Goal: Task Accomplishment & Management: Complete application form

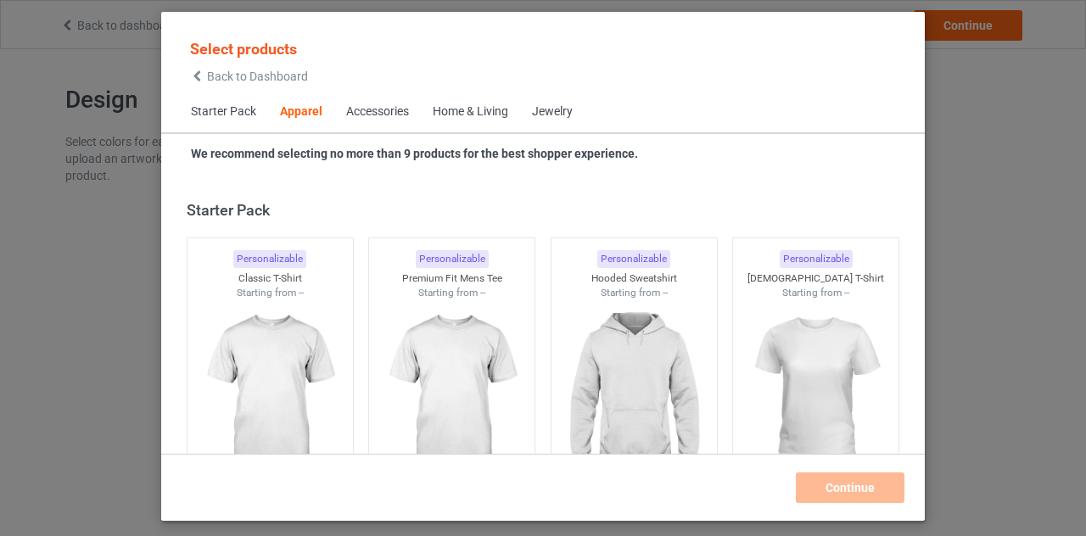
scroll to position [632, 0]
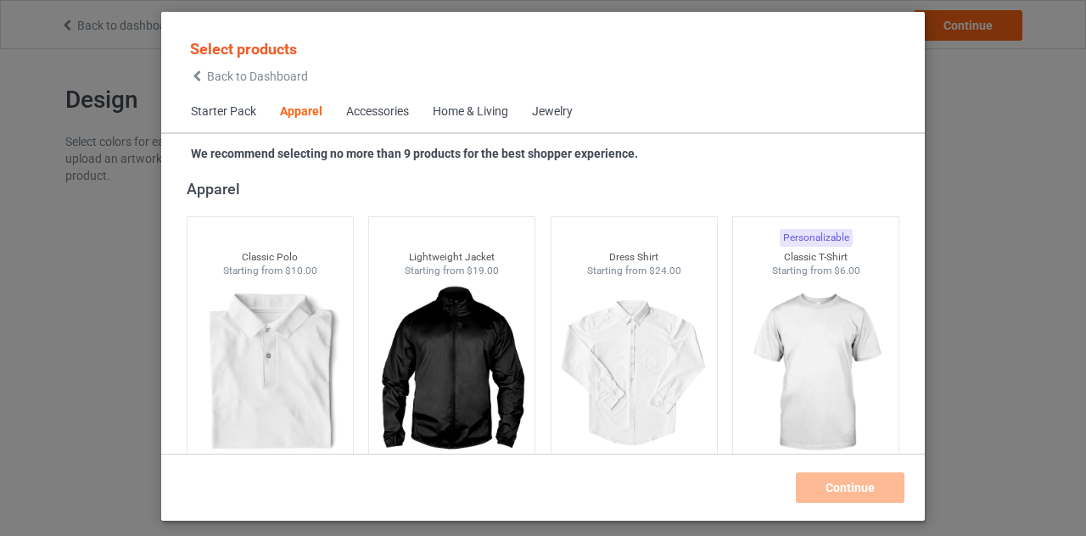
click at [203, 75] on icon at bounding box center [197, 76] width 14 height 12
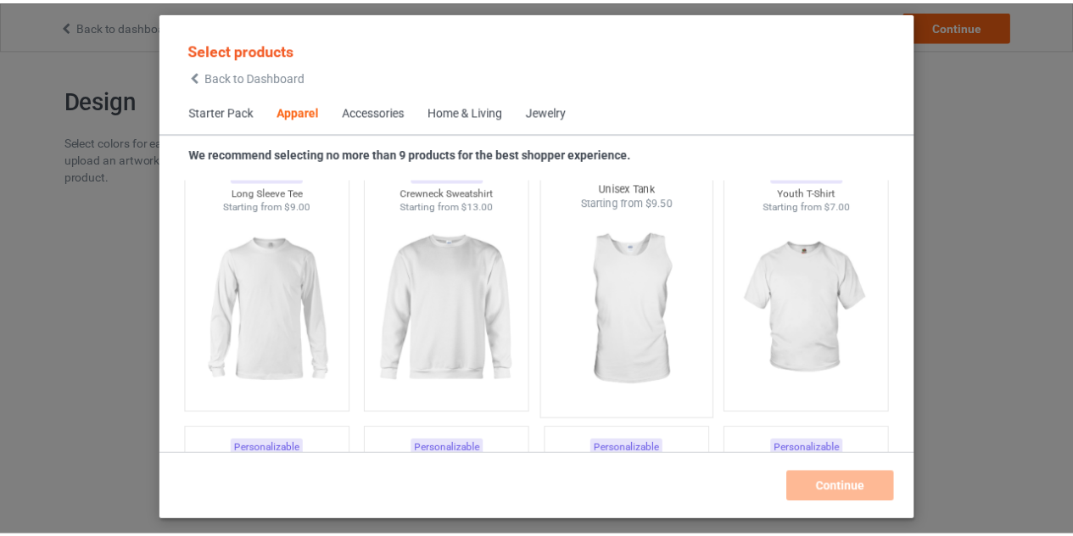
scroll to position [1249, 0]
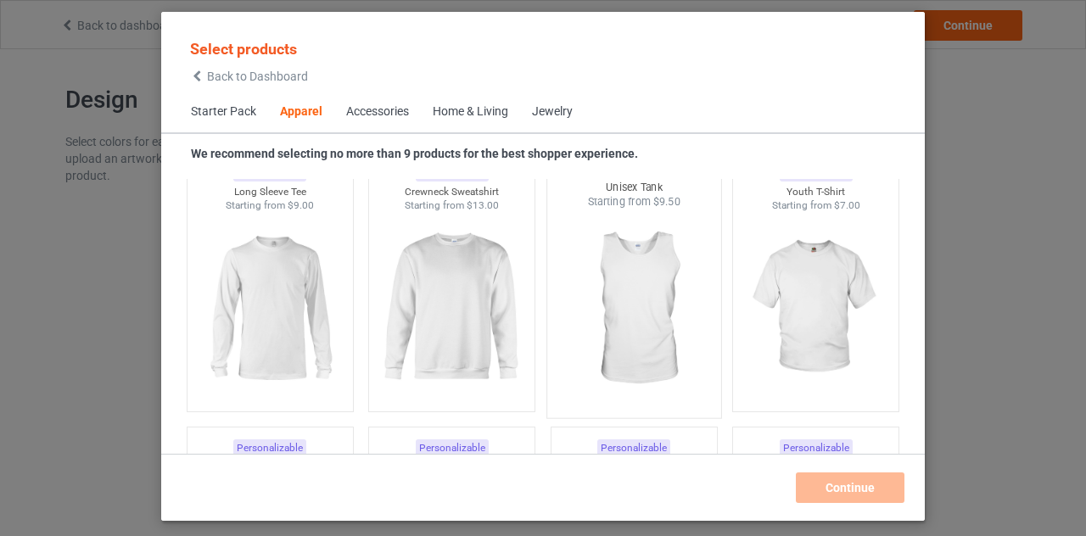
click at [635, 332] on img at bounding box center [633, 308] width 159 height 199
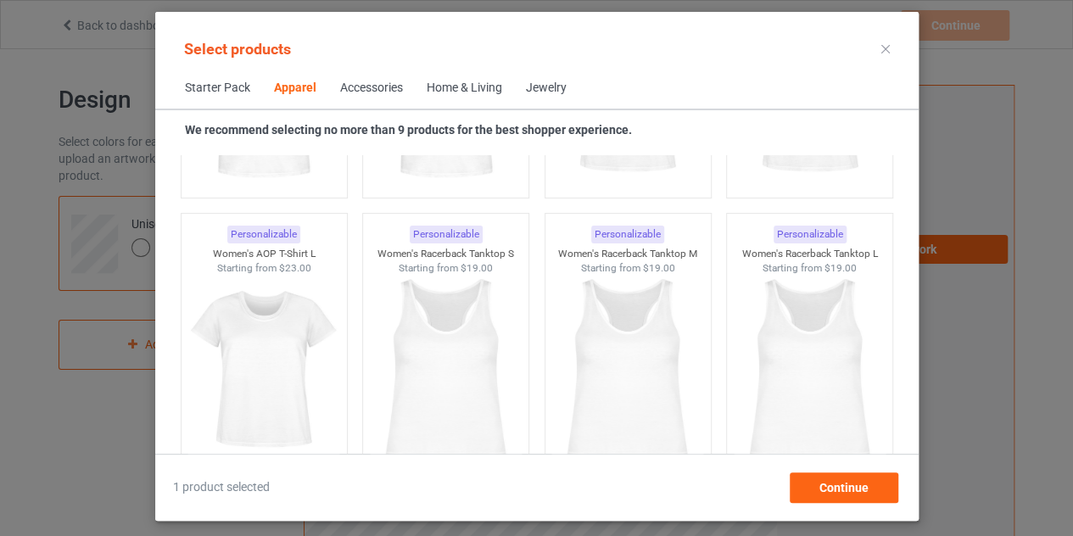
scroll to position [3096, 0]
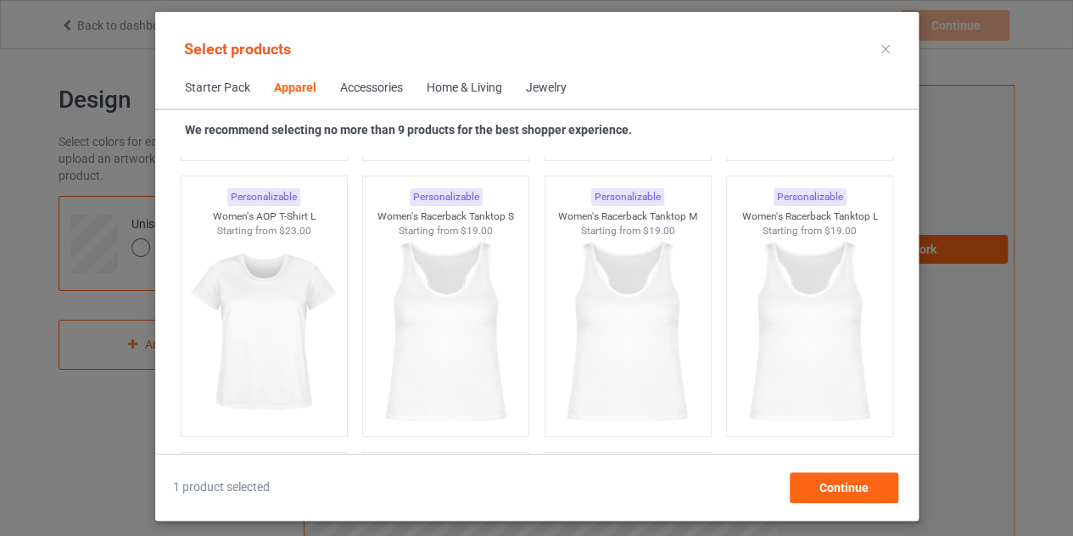
scroll to position [3134, 0]
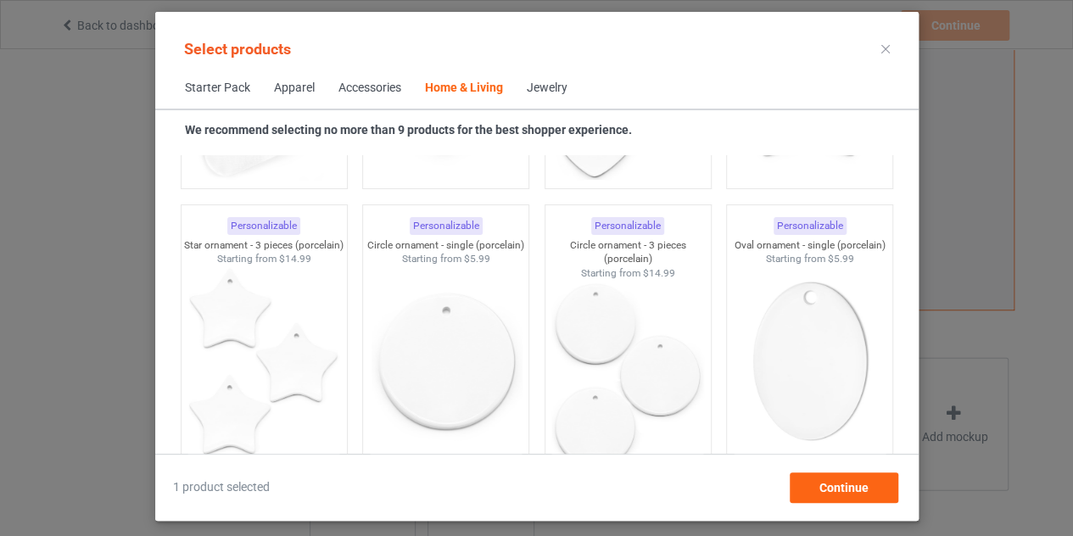
scroll to position [11765, 0]
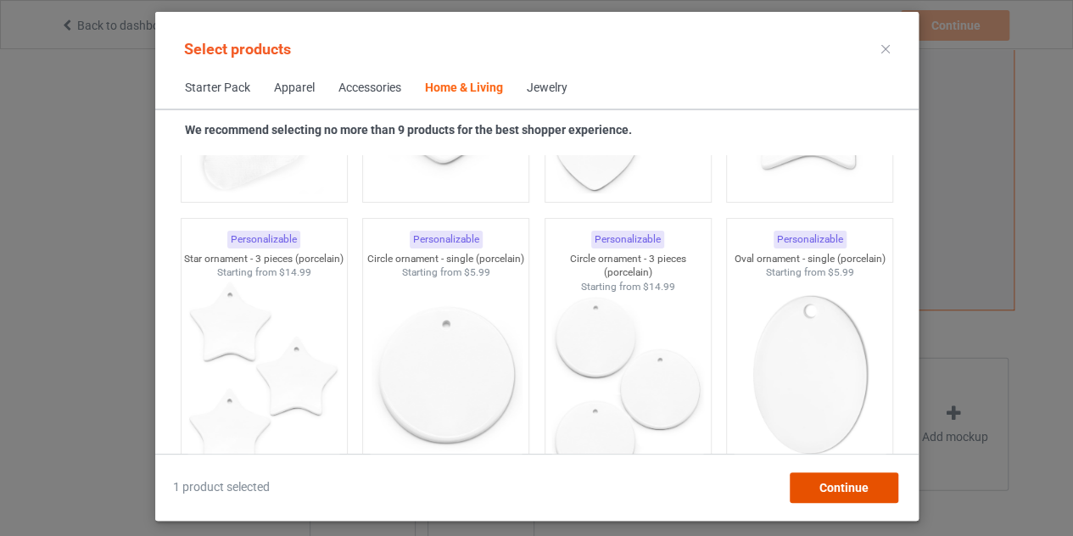
click at [826, 479] on div "Continue" at bounding box center [843, 487] width 109 height 31
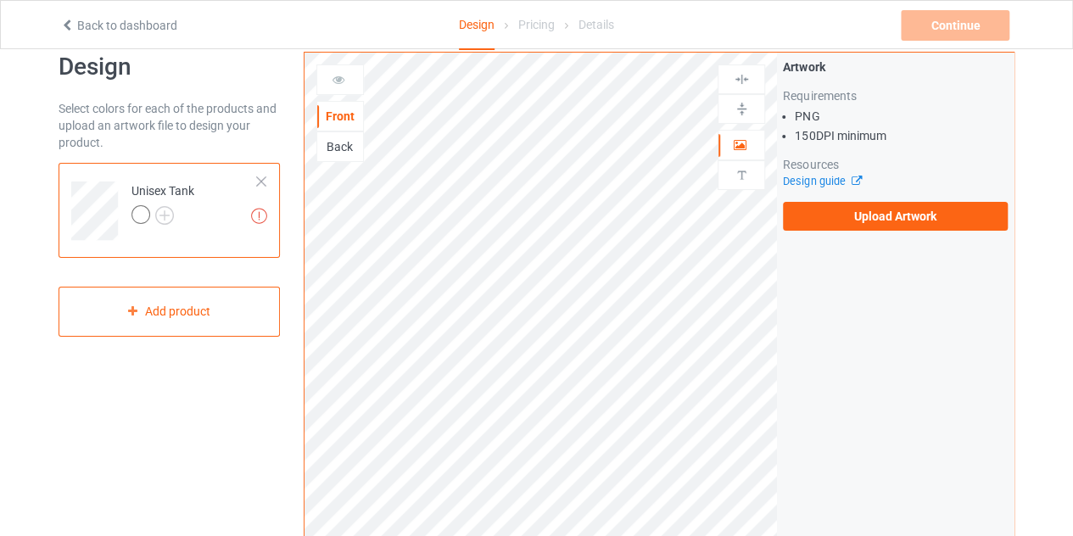
scroll to position [20, 0]
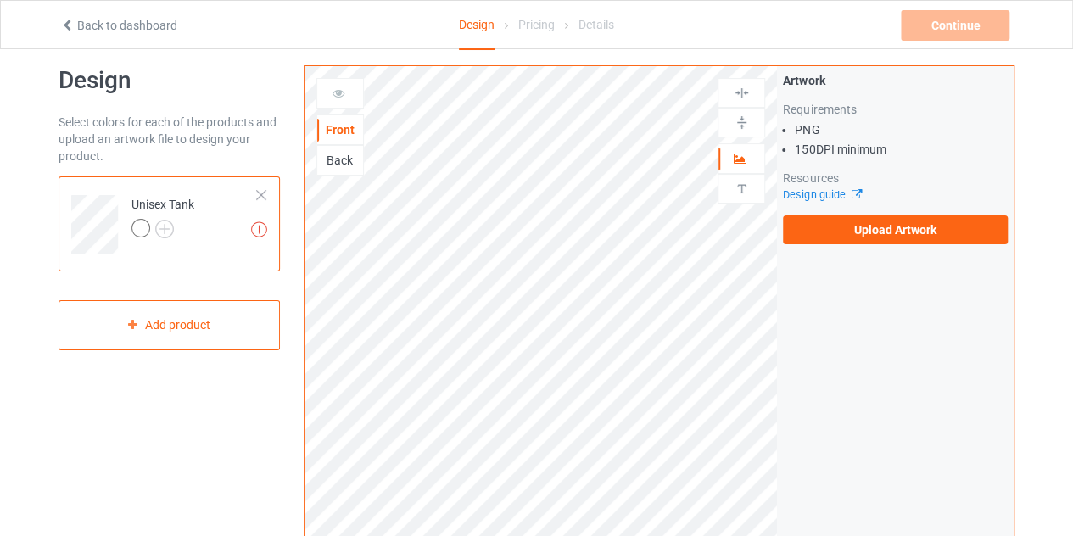
click at [341, 157] on div "Back" at bounding box center [340, 160] width 46 height 17
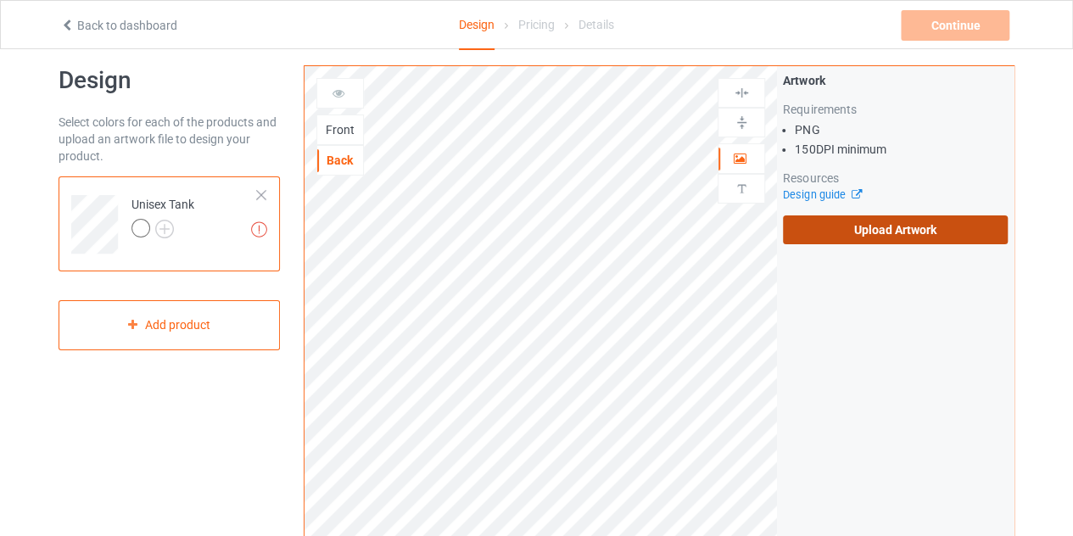
click at [868, 235] on label "Upload Artwork" at bounding box center [895, 229] width 225 height 29
click at [0, 0] on input "Upload Artwork" at bounding box center [0, 0] width 0 height 0
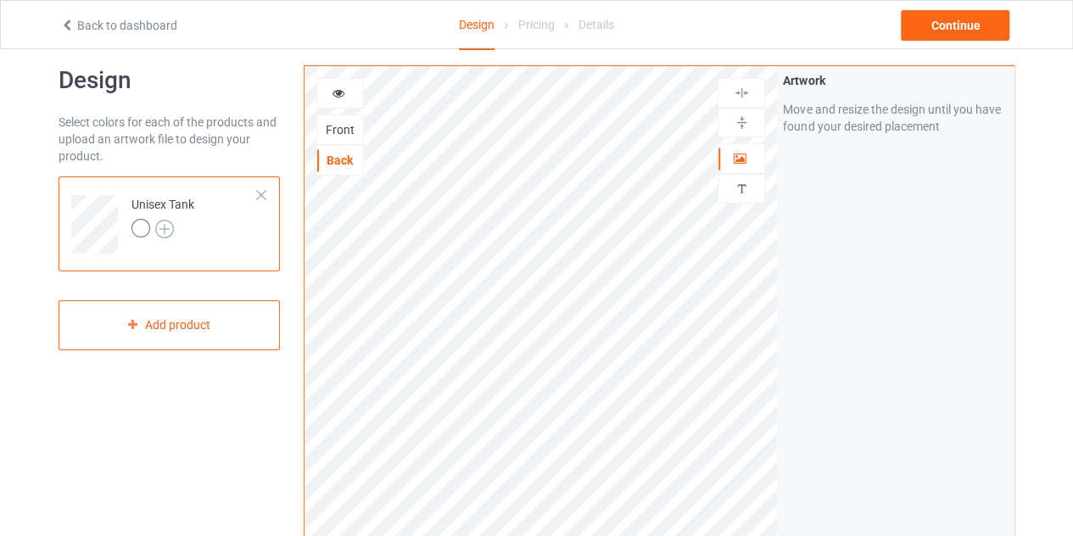
click at [165, 233] on img at bounding box center [164, 229] width 19 height 19
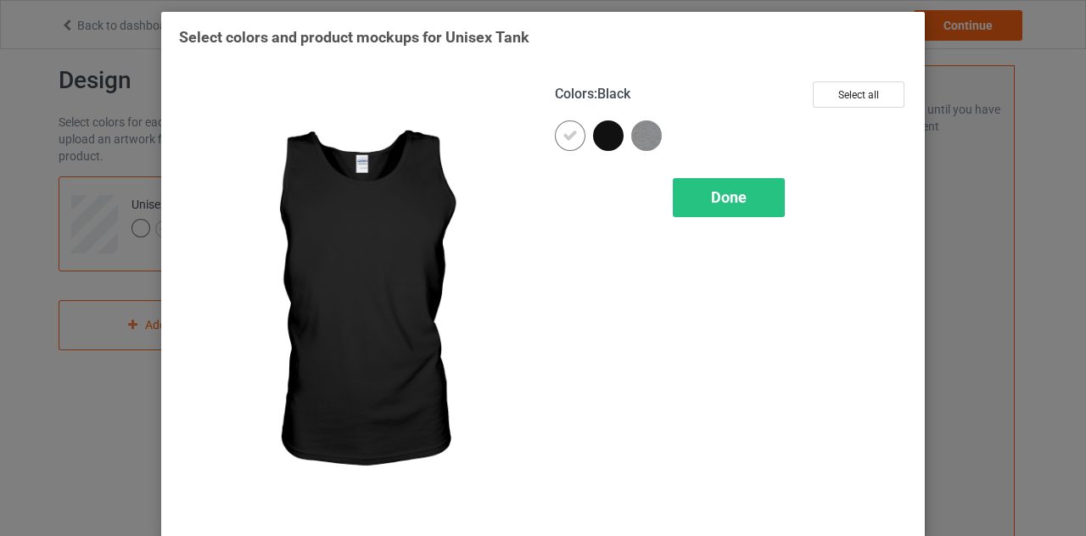
click at [595, 131] on div at bounding box center [608, 135] width 31 height 31
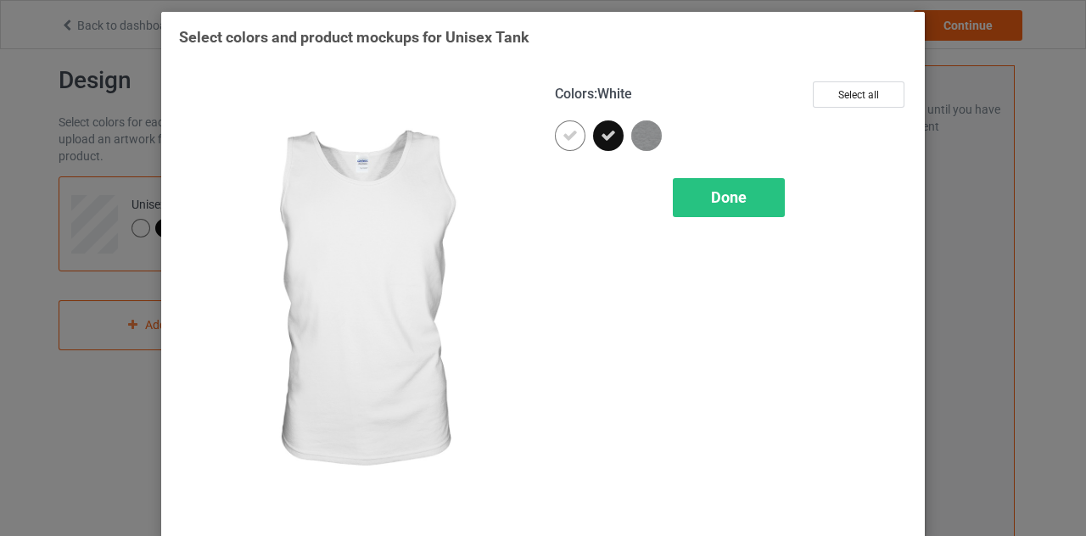
click at [570, 136] on icon at bounding box center [569, 135] width 15 height 15
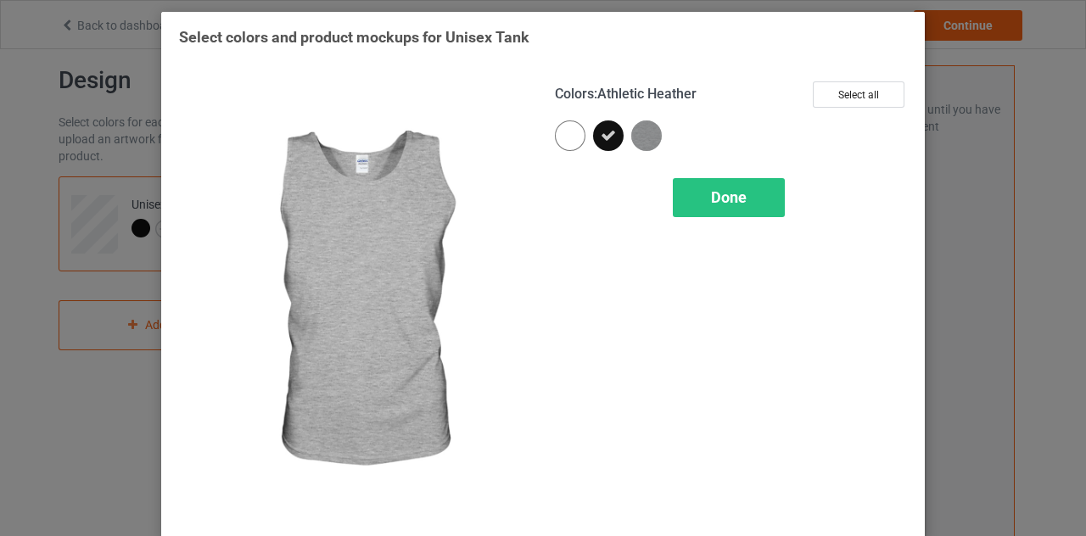
click at [633, 132] on img at bounding box center [646, 135] width 31 height 31
click at [680, 189] on div "Done" at bounding box center [729, 197] width 112 height 39
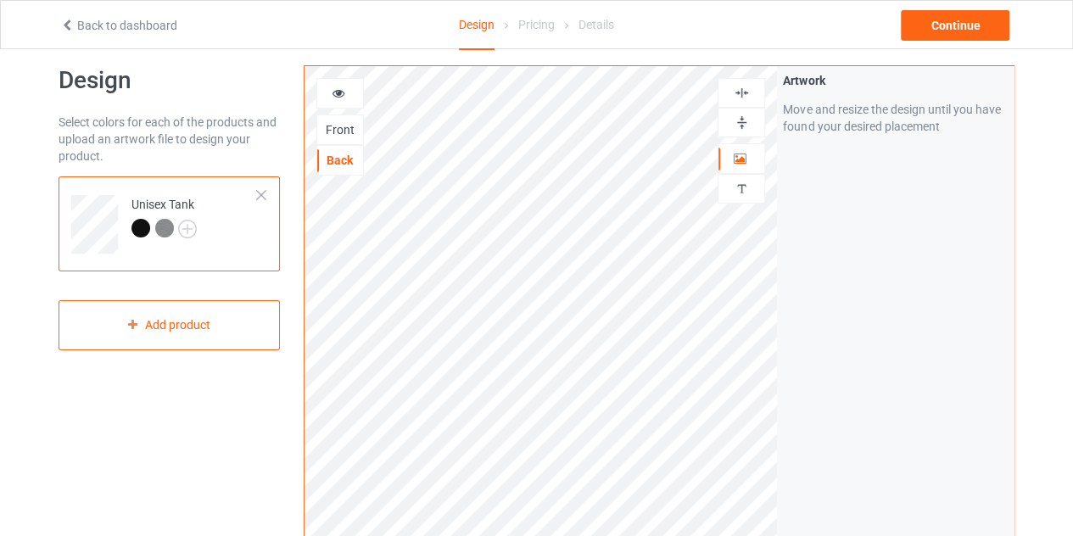
click at [348, 131] on div "Front" at bounding box center [340, 129] width 46 height 17
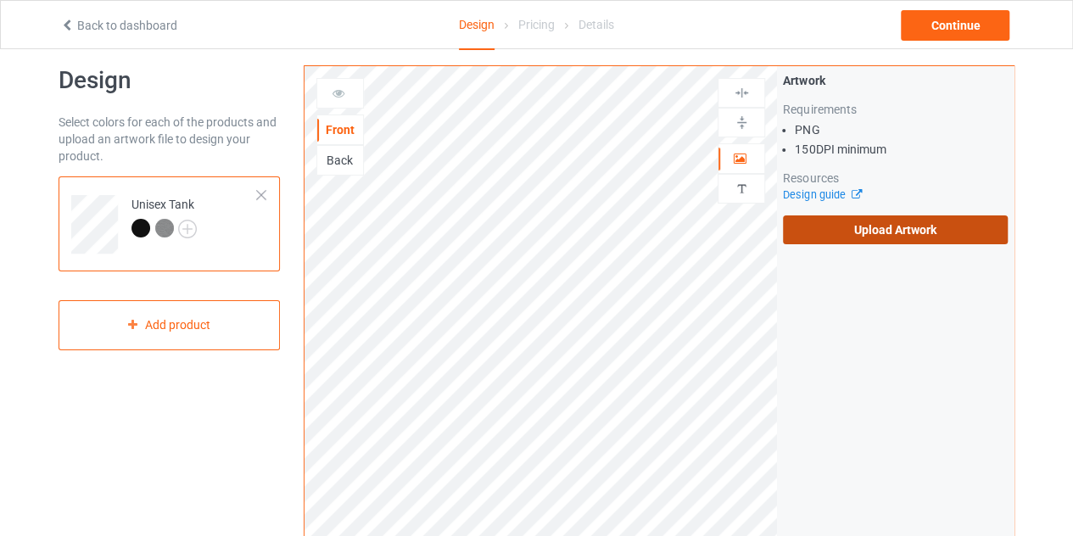
click at [894, 221] on label "Upload Artwork" at bounding box center [895, 229] width 225 height 29
click at [0, 0] on input "Upload Artwork" at bounding box center [0, 0] width 0 height 0
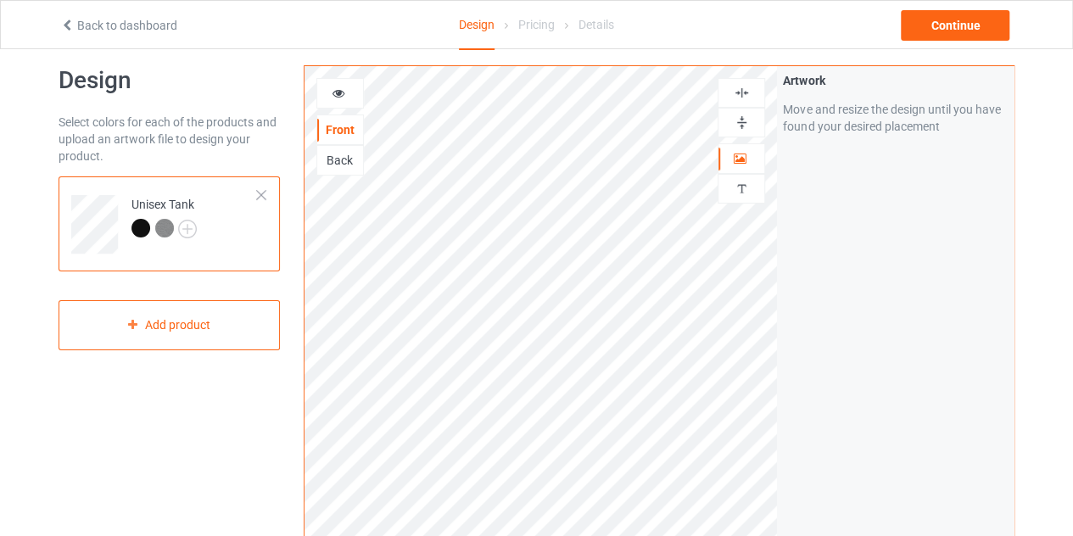
click at [343, 97] on icon at bounding box center [339, 91] width 14 height 12
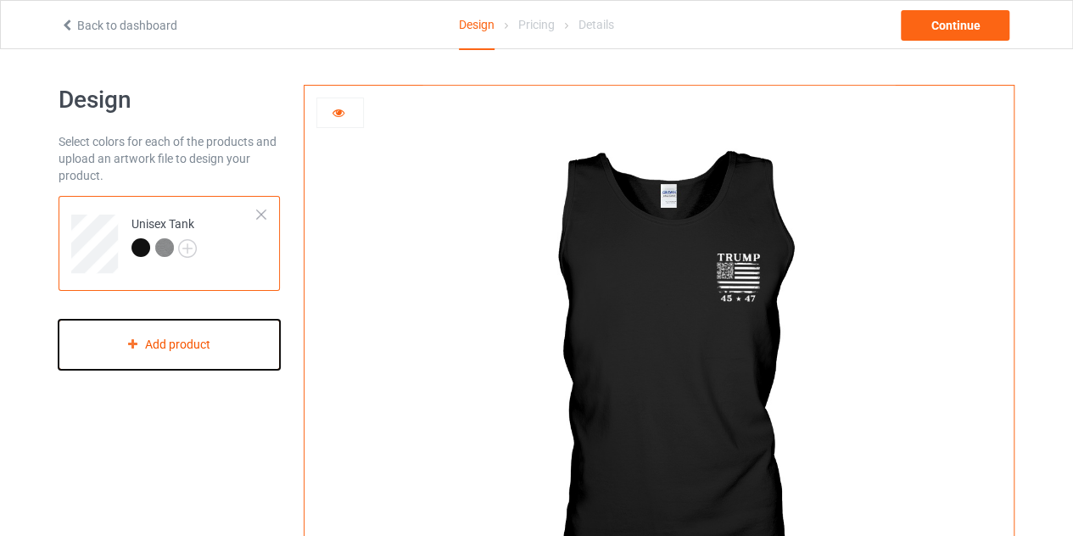
click at [130, 341] on icon at bounding box center [133, 343] width 14 height 10
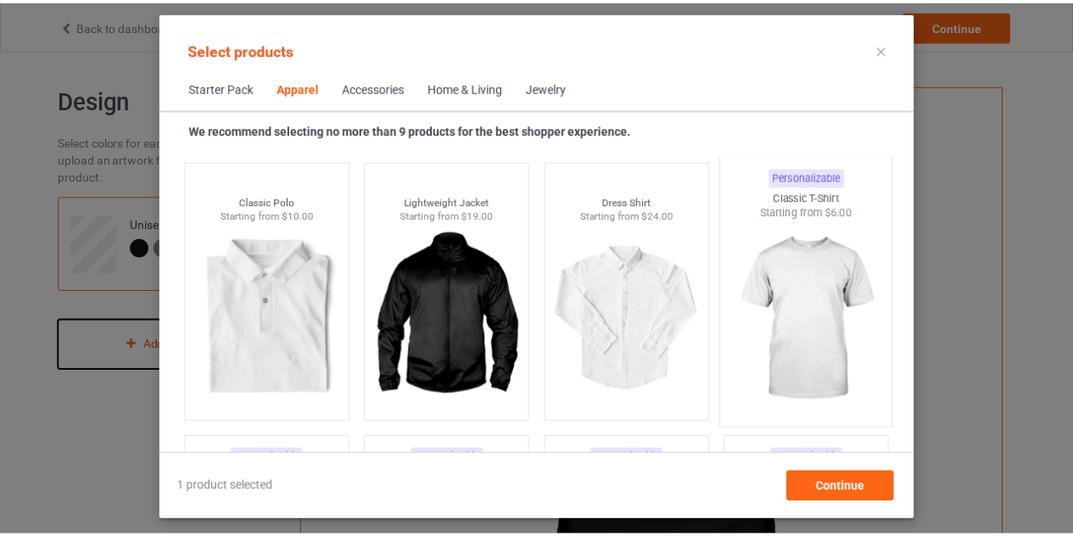
scroll to position [662, 0]
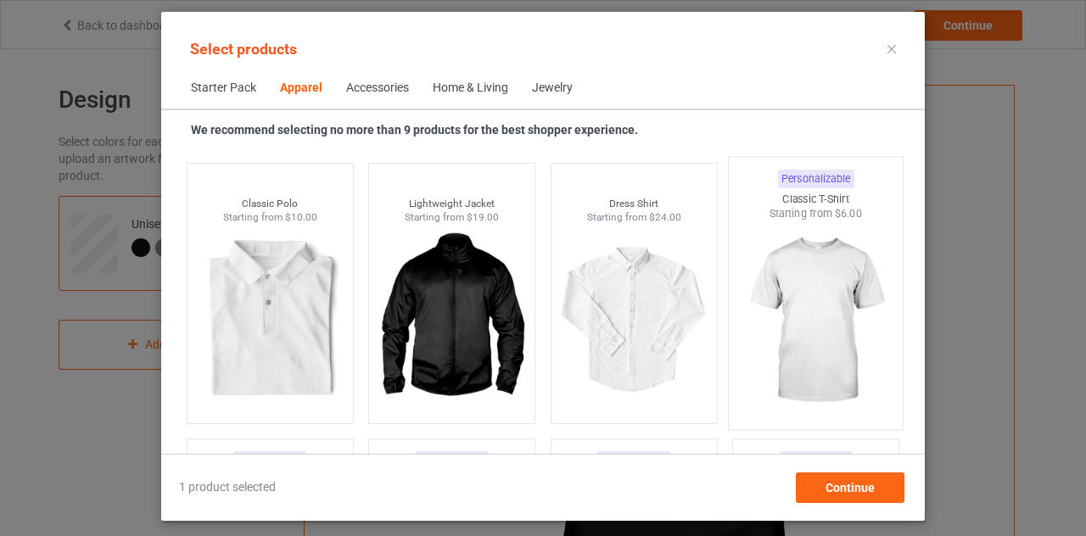
click at [801, 295] on img at bounding box center [815, 320] width 159 height 199
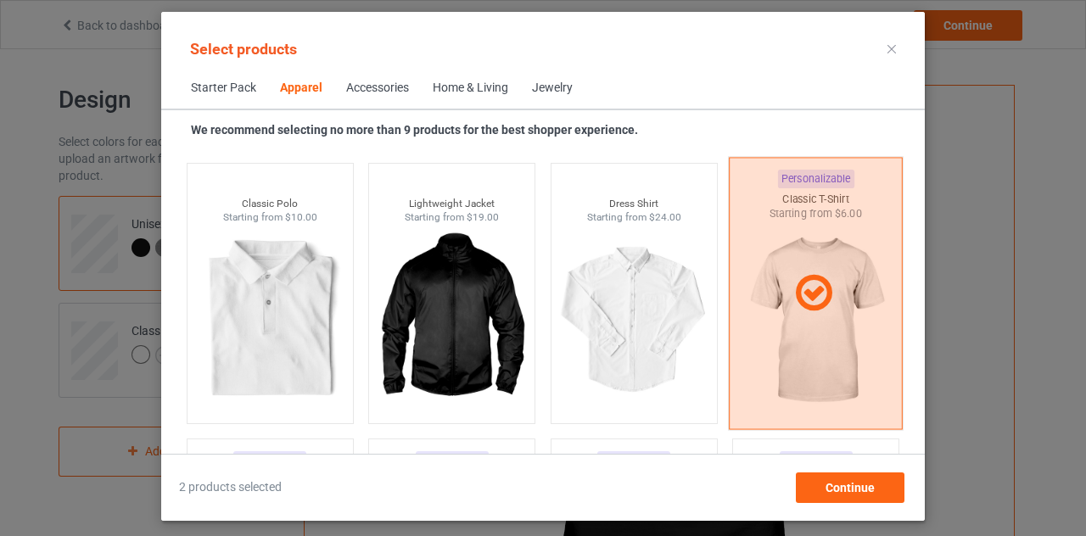
click at [826, 282] on icon at bounding box center [814, 293] width 50 height 42
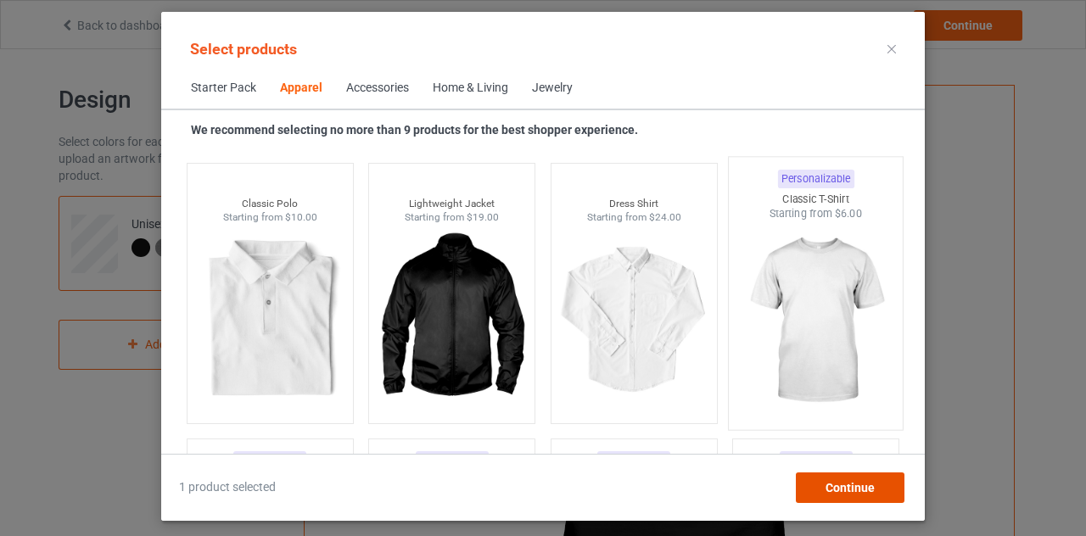
click at [857, 477] on div "Continue" at bounding box center [850, 487] width 109 height 31
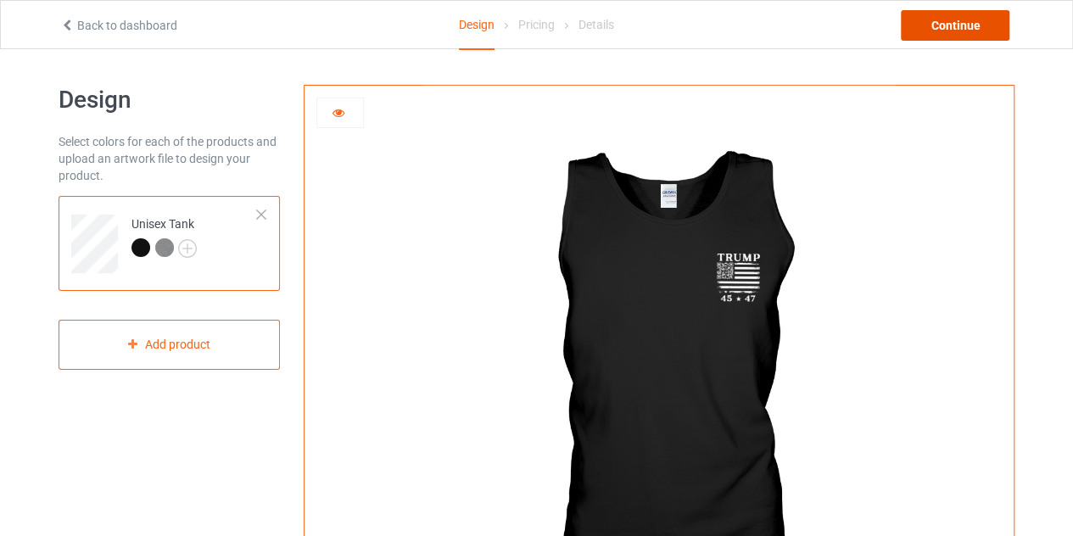
click at [939, 24] on div "Continue" at bounding box center [955, 25] width 109 height 31
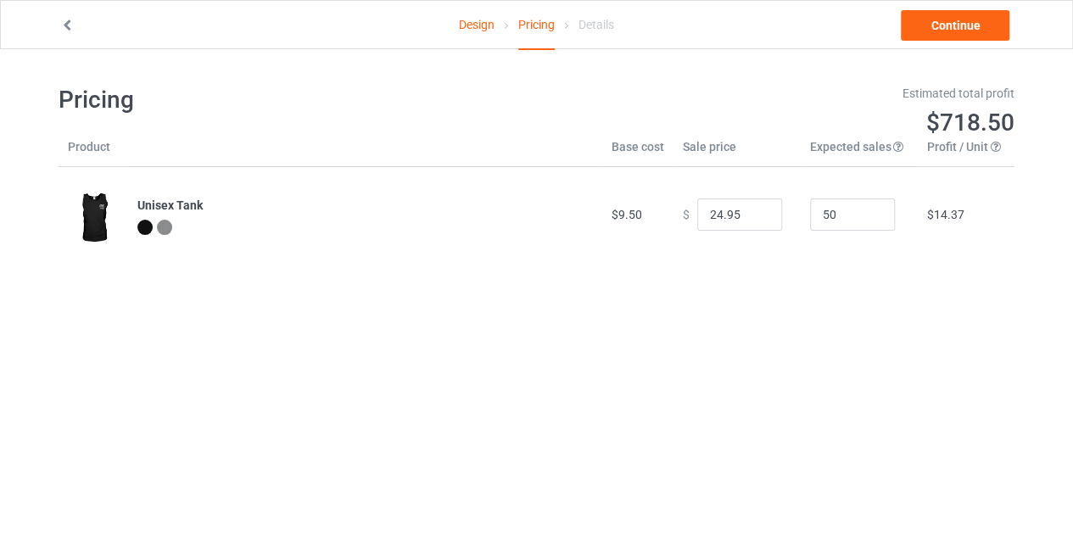
type input "28.95"
click at [926, 35] on link "Continue" at bounding box center [955, 25] width 109 height 31
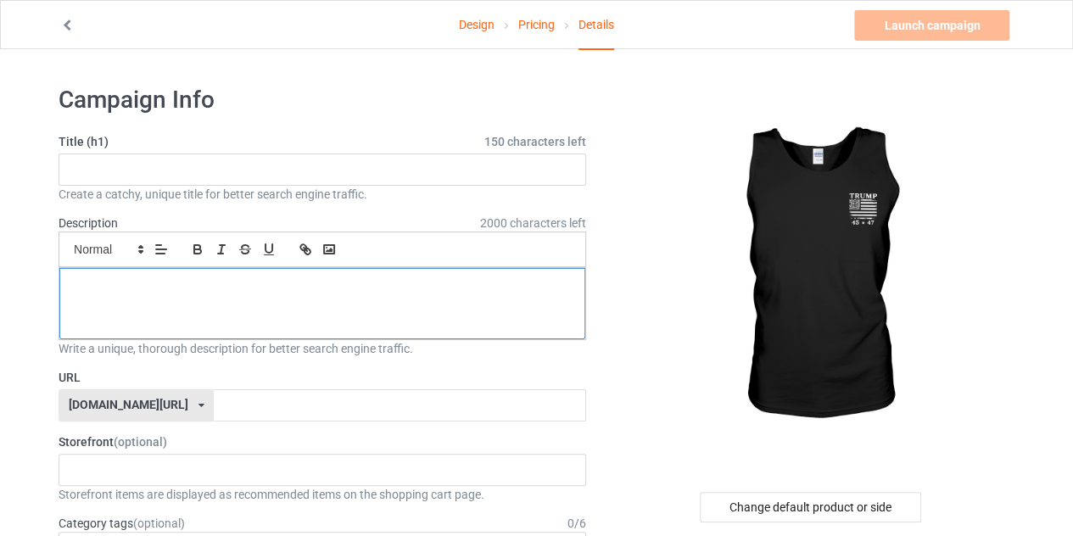
click at [282, 281] on p at bounding box center [322, 287] width 499 height 16
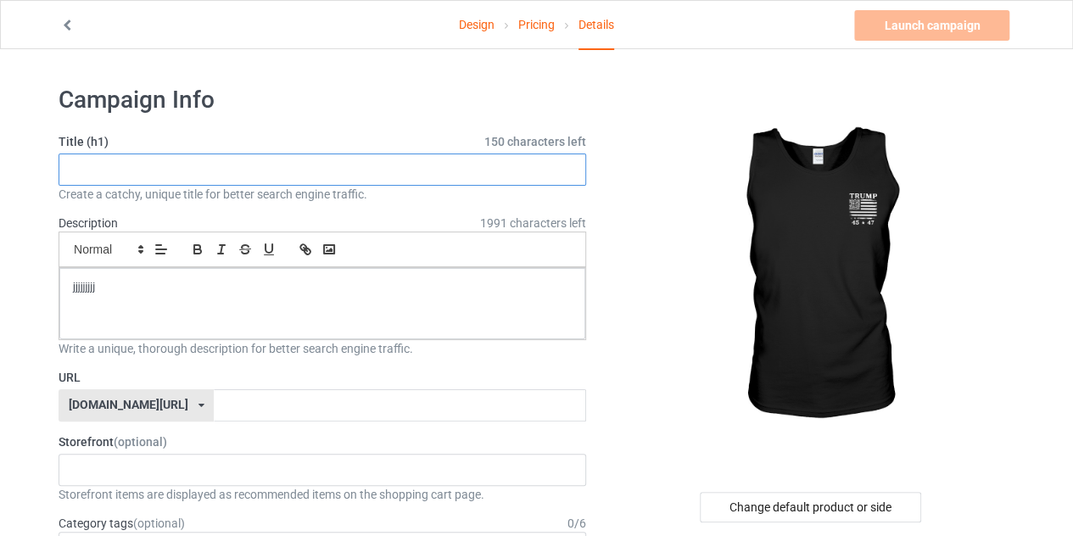
click at [185, 172] on input "text" at bounding box center [323, 170] width 528 height 32
type input "limited edition"
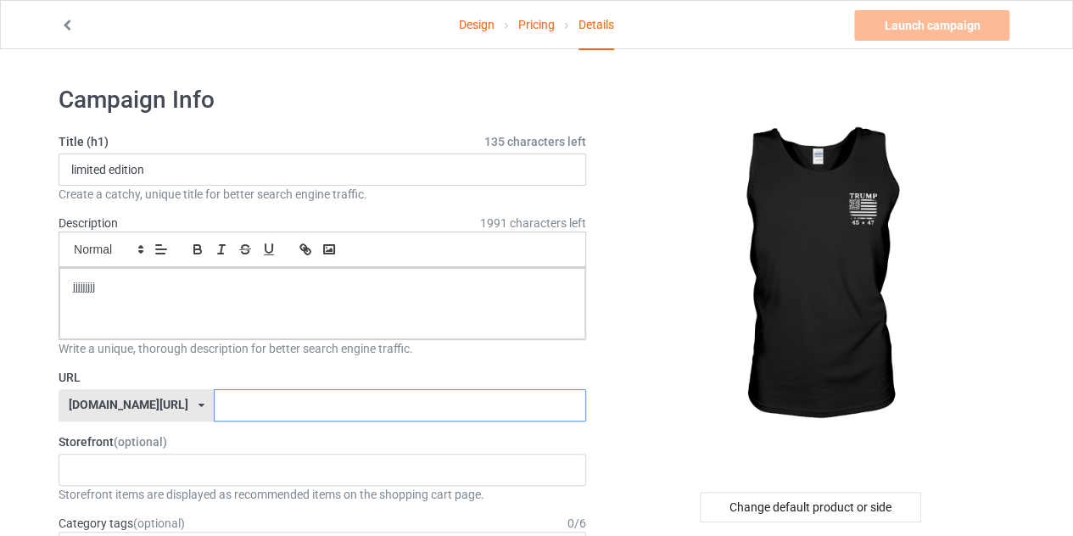
click at [244, 399] on input "text" at bounding box center [399, 405] width 371 height 32
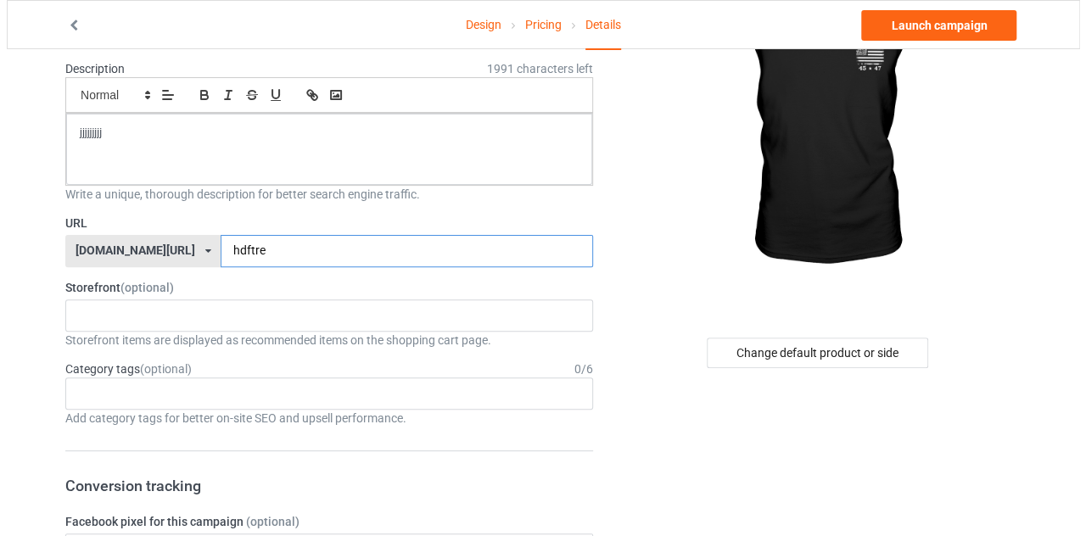
scroll to position [163, 0]
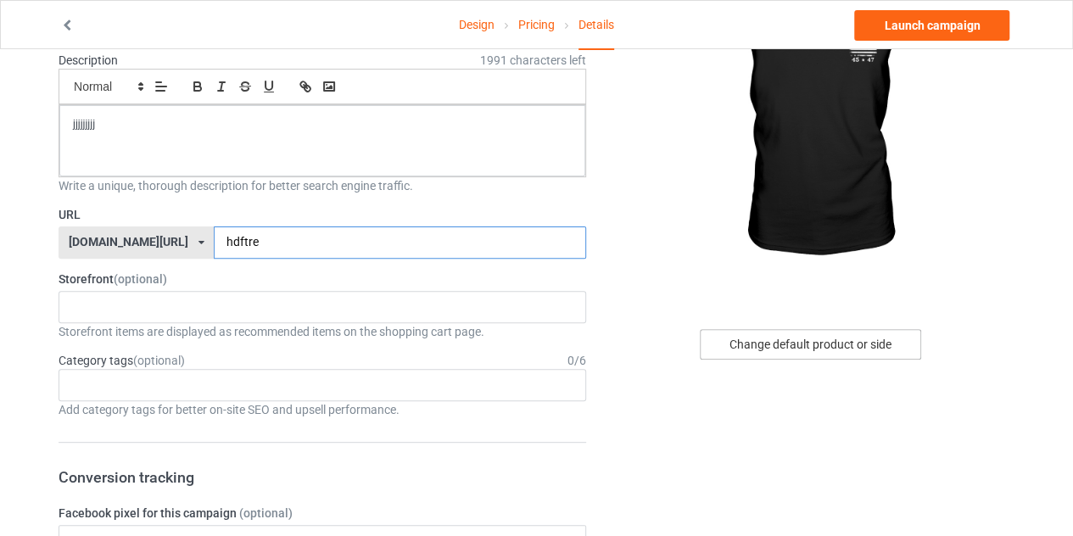
type input "hdftre"
click at [825, 342] on div "Change default product or side" at bounding box center [810, 344] width 221 height 31
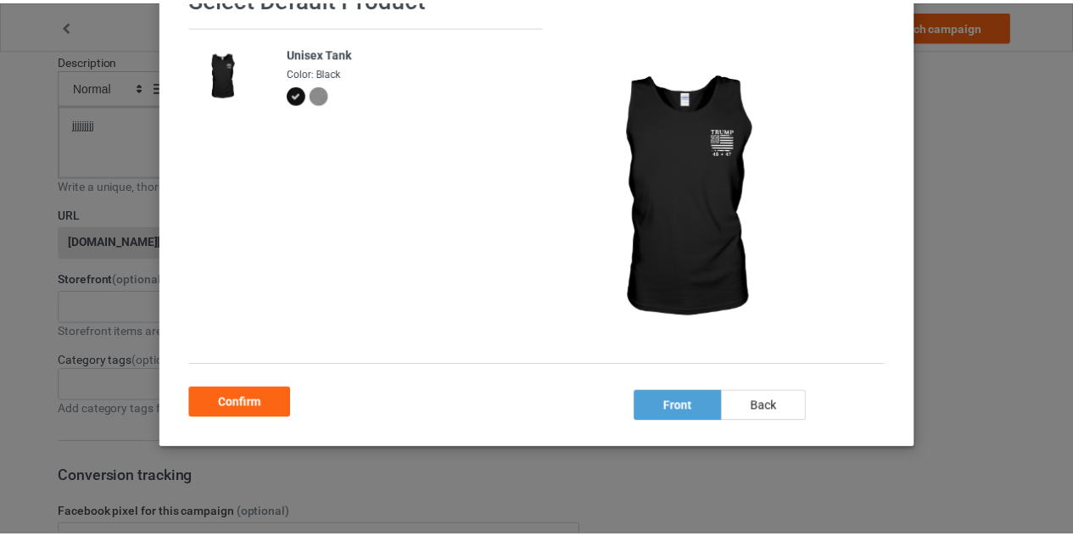
scroll to position [145, 0]
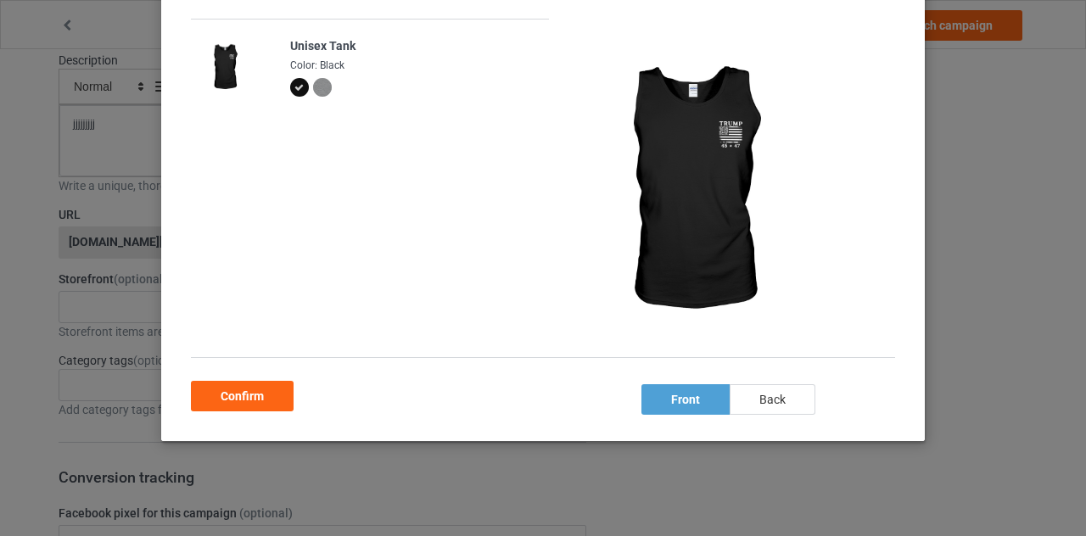
click at [765, 399] on div "back" at bounding box center [772, 399] width 86 height 31
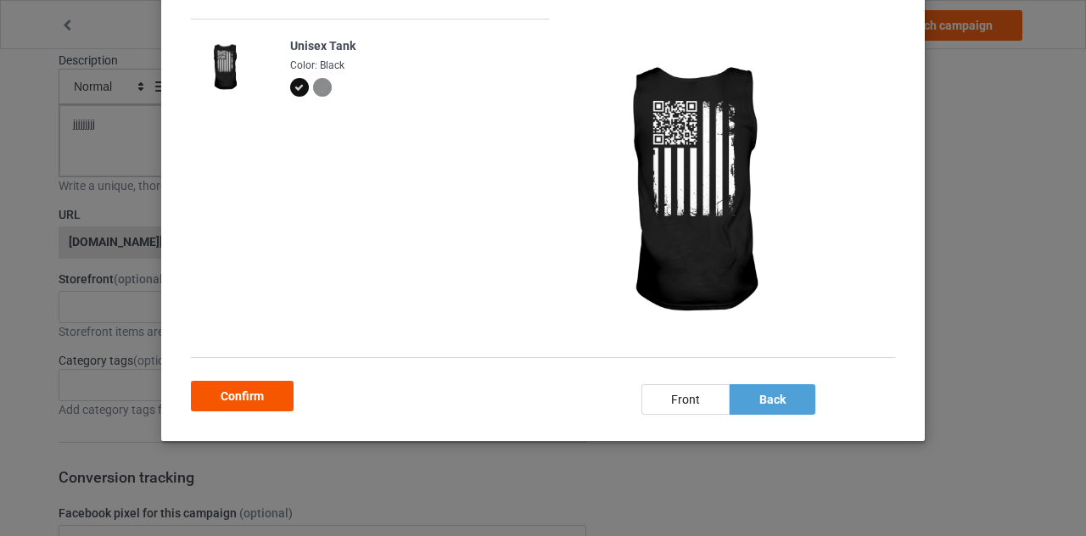
click at [249, 401] on div "Confirm" at bounding box center [242, 396] width 103 height 31
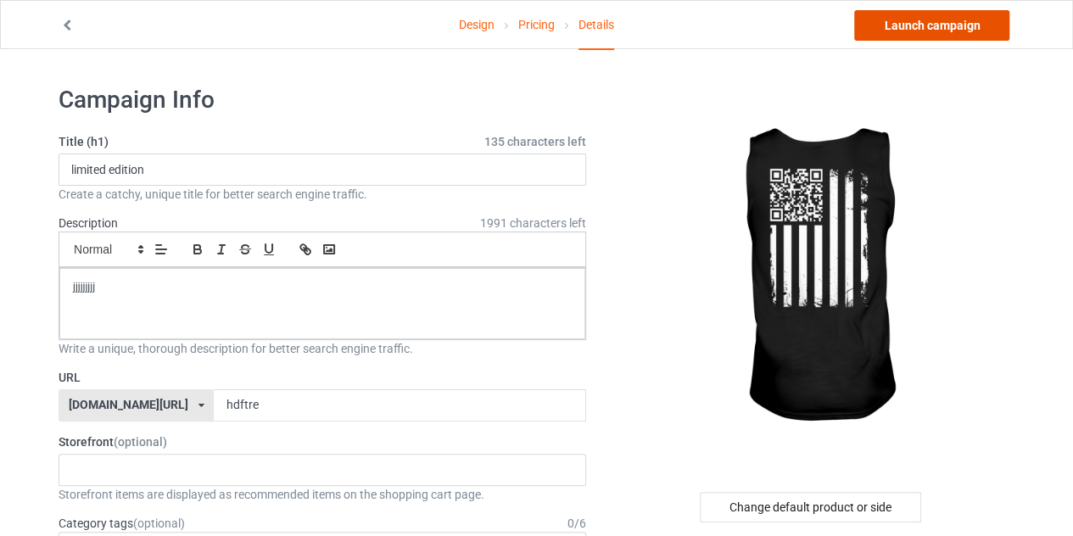
click at [907, 31] on link "Launch campaign" at bounding box center [931, 25] width 155 height 31
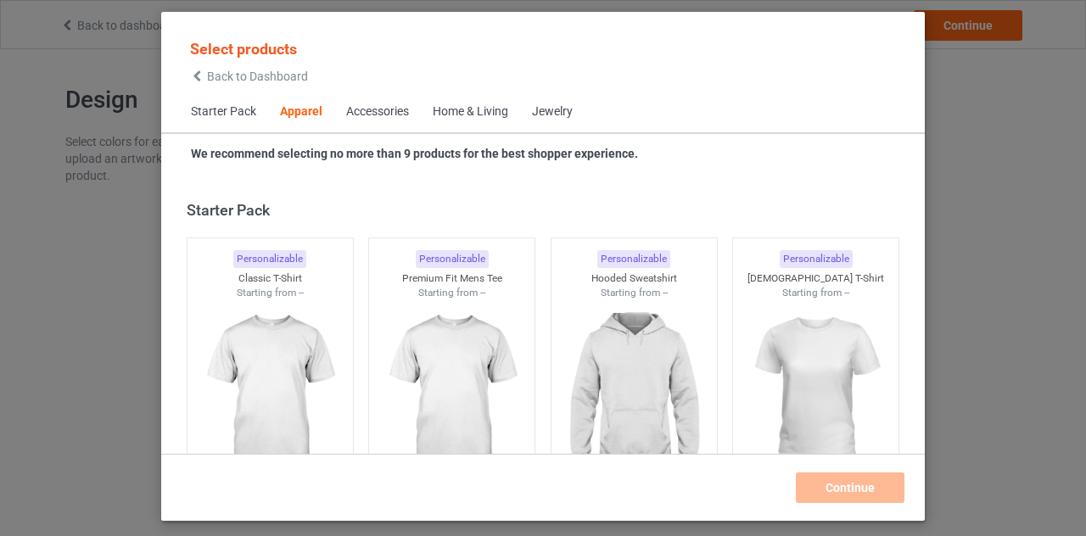
scroll to position [632, 0]
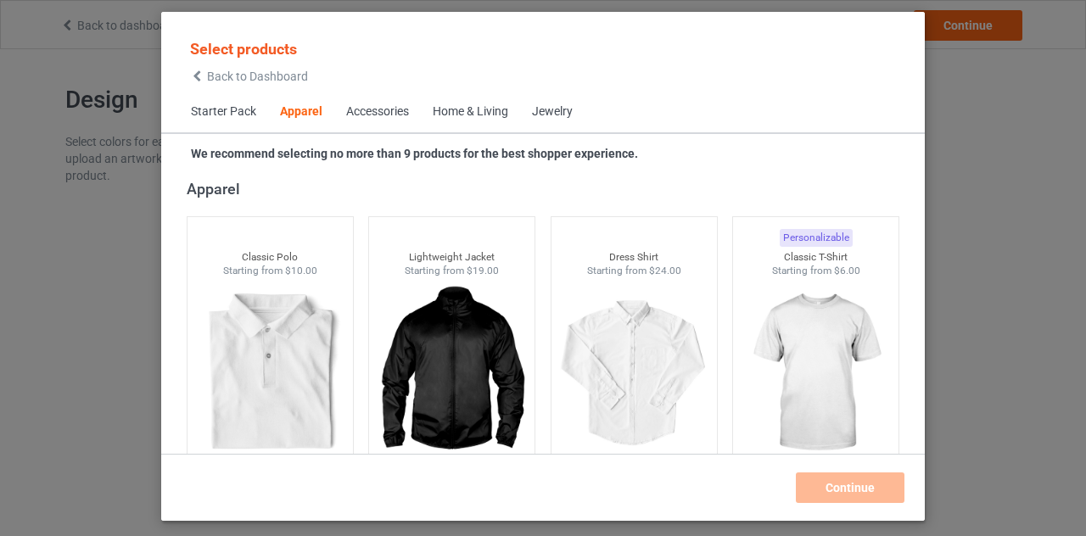
click at [197, 75] on icon at bounding box center [197, 76] width 14 height 12
